Goal: Navigation & Orientation: Find specific page/section

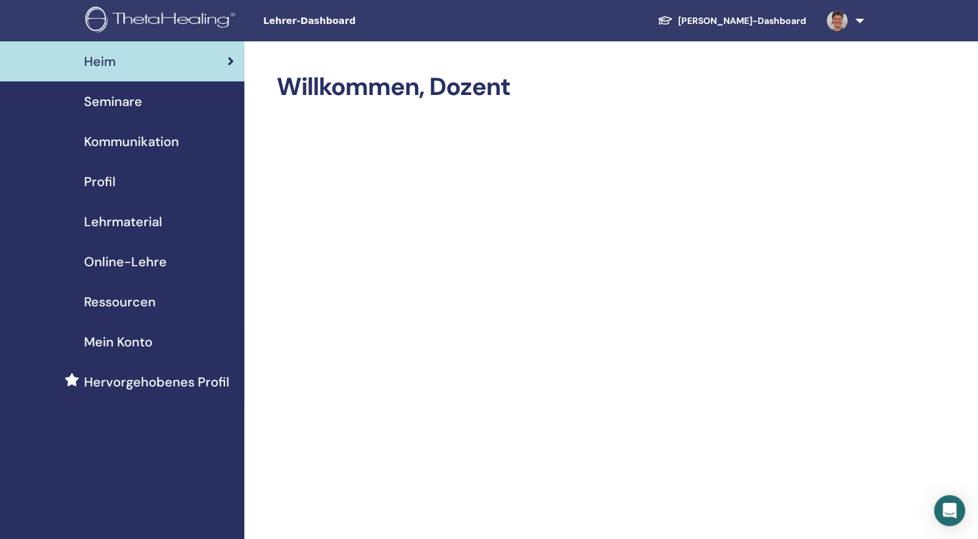
click at [144, 100] on div "Seminare" at bounding box center [122, 101] width 224 height 19
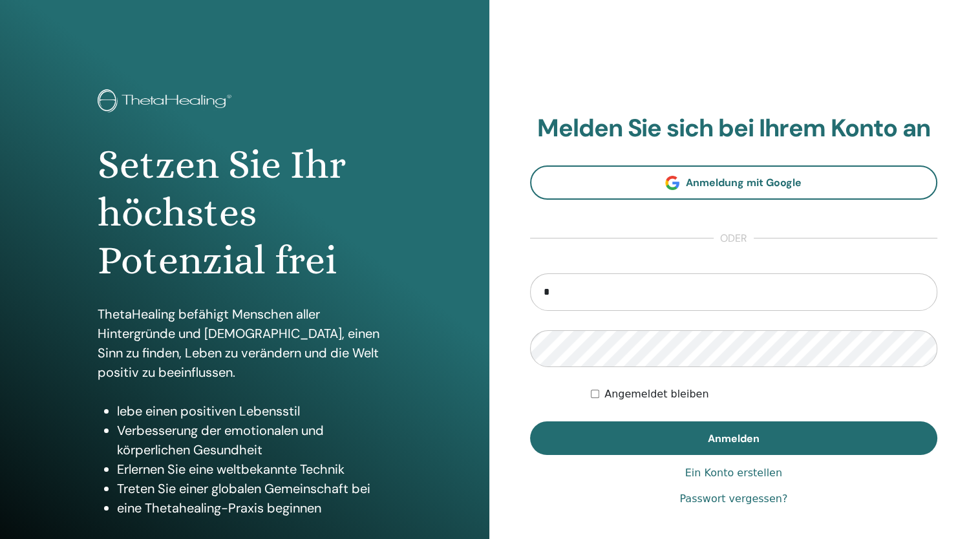
type input "**********"
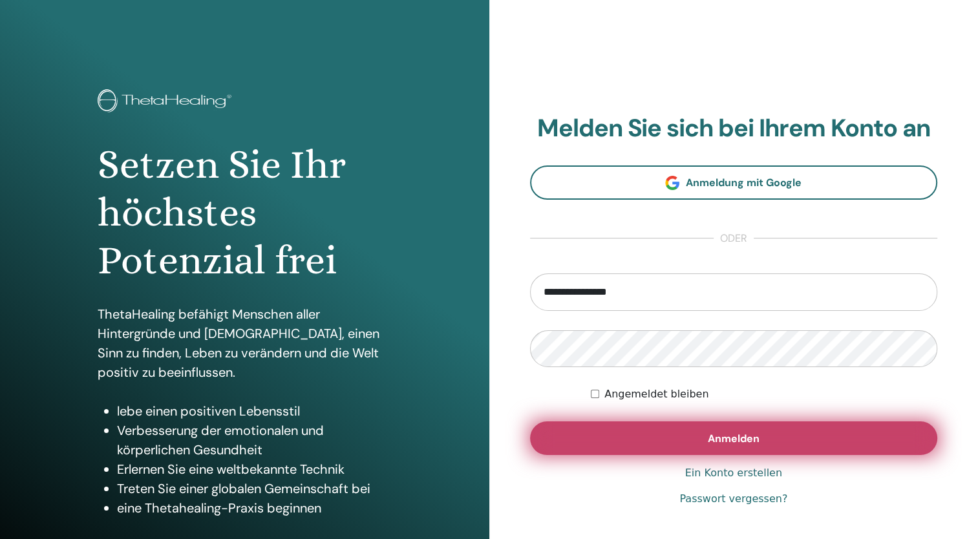
click at [743, 443] on span "Anmelden" at bounding box center [734, 439] width 52 height 14
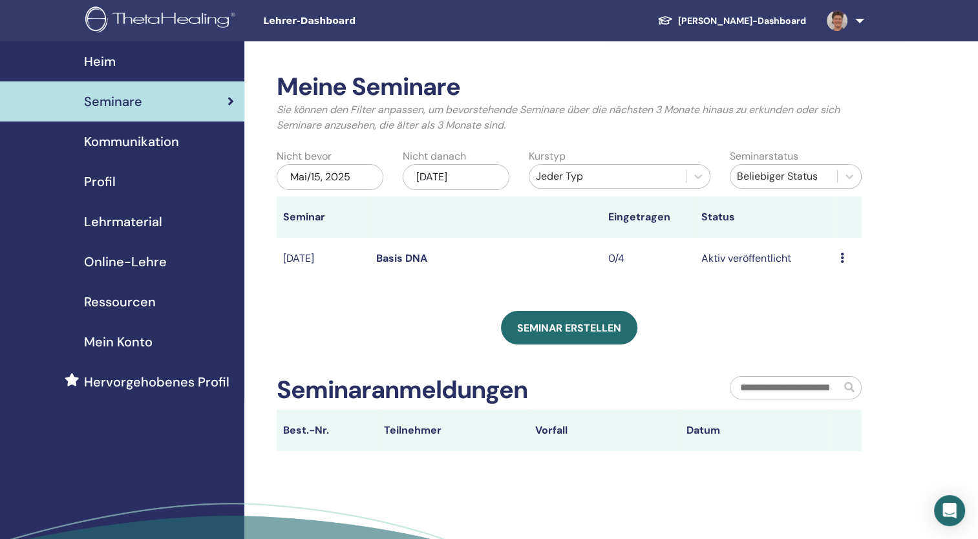
click at [116, 68] on div "Heim" at bounding box center [122, 61] width 224 height 19
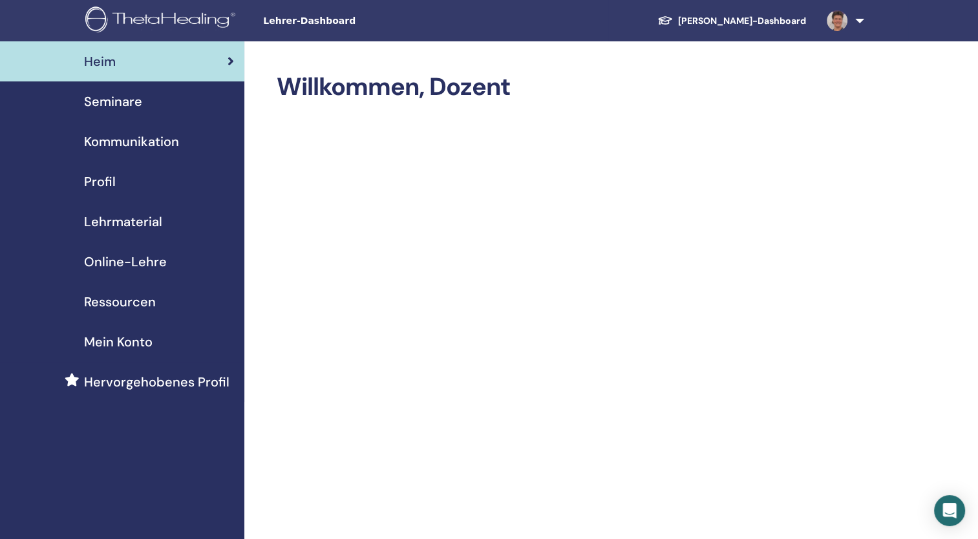
click at [119, 309] on span "Ressourcen" at bounding box center [120, 301] width 72 height 19
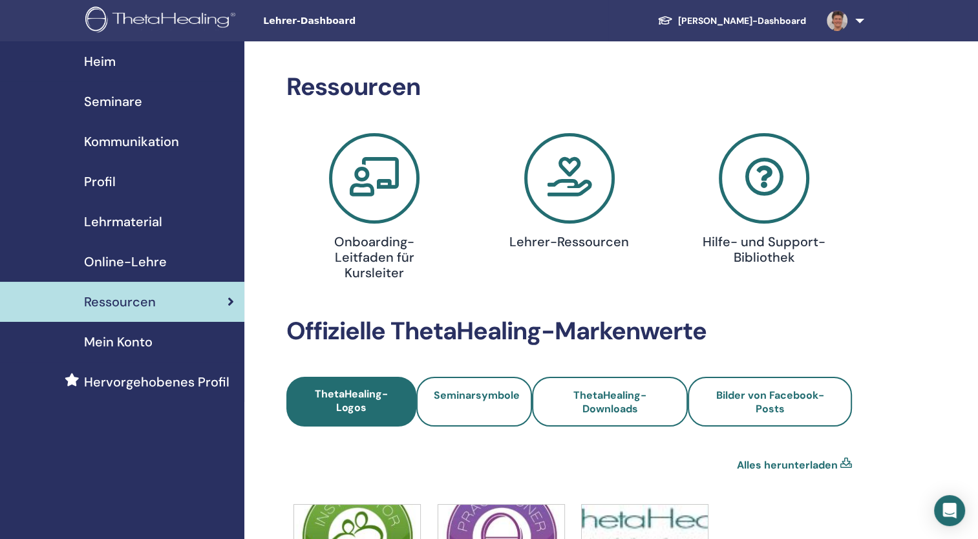
click at [127, 61] on div "Heim" at bounding box center [122, 61] width 224 height 19
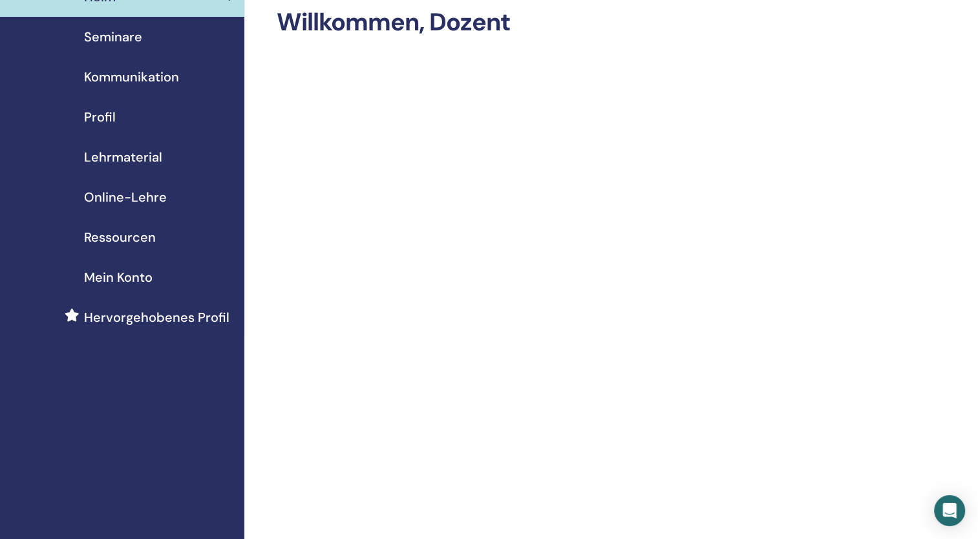
scroll to position [52, 0]
